Goal: Information Seeking & Learning: Check status

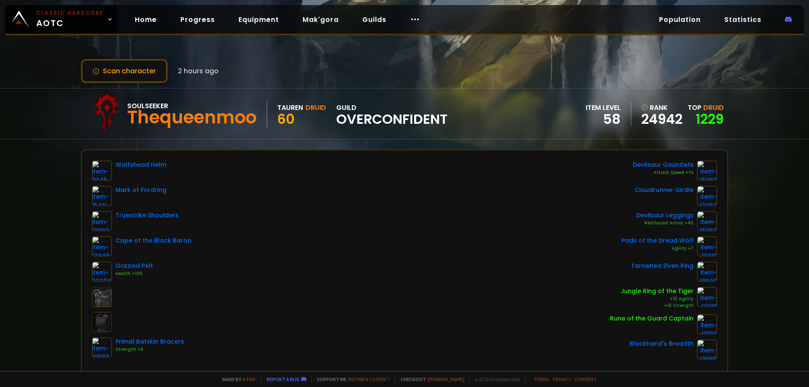
scroll to position [42, 0]
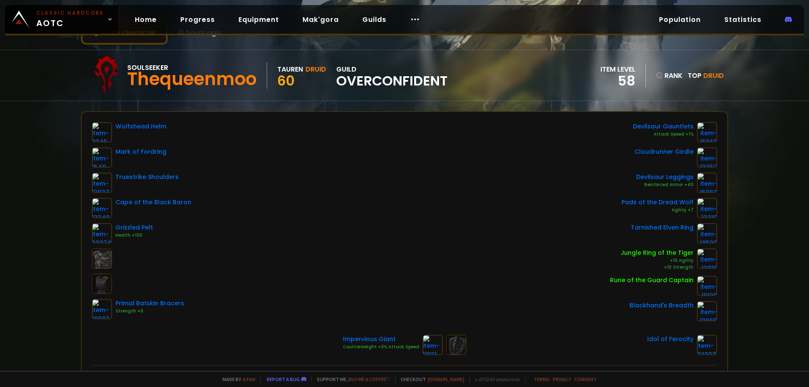
scroll to position [42, 0]
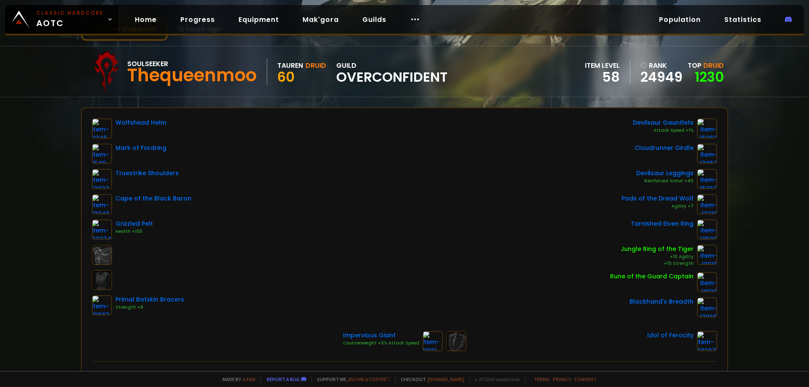
drag, startPoint x: 349, startPoint y: 157, endPoint x: 322, endPoint y: 159, distance: 26.6
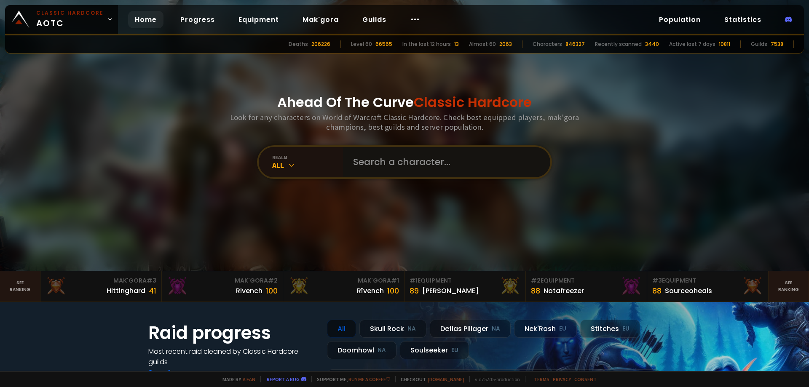
click at [366, 170] on input "text" at bounding box center [444, 162] width 192 height 30
type input "weddee"
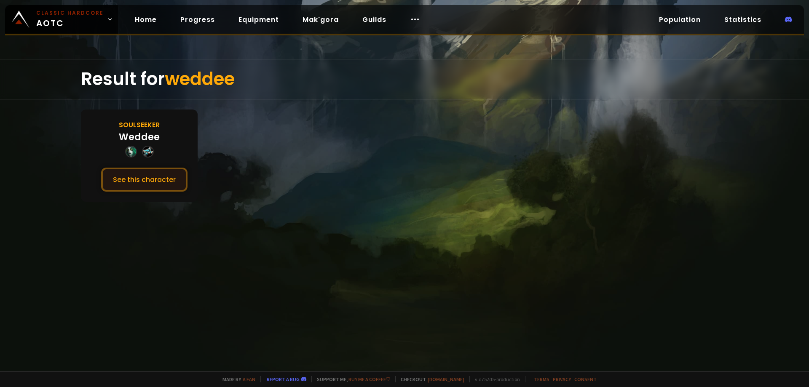
click at [140, 176] on button "See this character" at bounding box center [144, 180] width 86 height 24
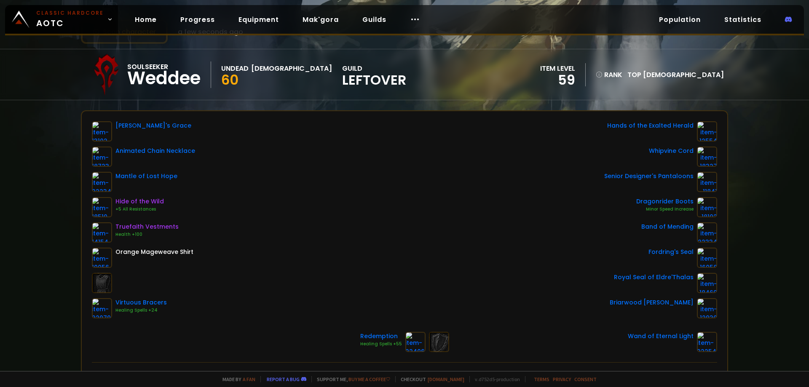
scroll to position [42, 0]
